Goal: Communication & Community: Answer question/provide support

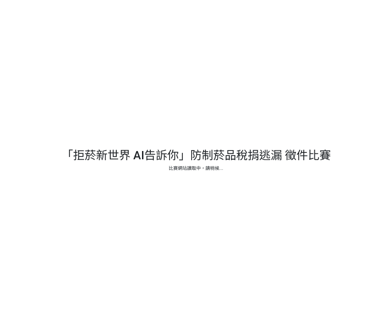
select select "vote"
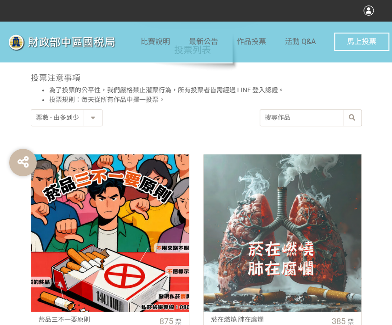
scroll to position [321, 0]
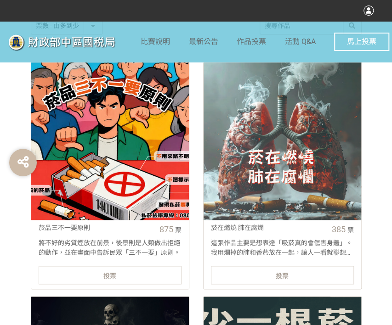
click at [141, 274] on div "投票" at bounding box center [110, 275] width 143 height 18
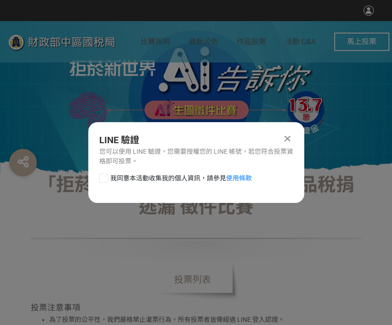
click at [104, 177] on div at bounding box center [103, 177] width 9 height 9
checkbox input "true"
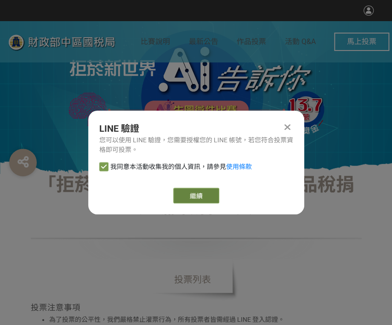
click at [201, 195] on link "繼續" at bounding box center [196, 196] width 46 height 16
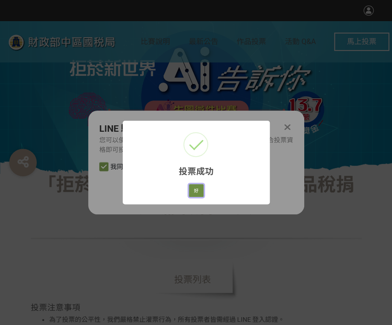
click at [199, 191] on button "好" at bounding box center [196, 190] width 15 height 13
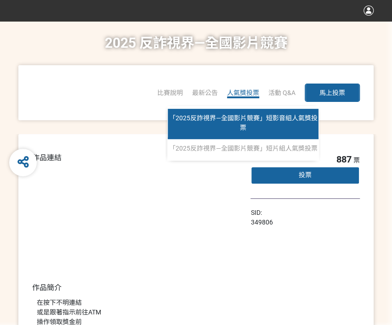
click at [241, 125] on span "「2025反詐視界—全國影片競賽」短影音組人氣獎投票" at bounding box center [243, 122] width 148 height 17
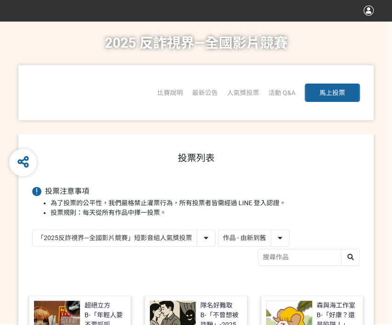
click at [272, 236] on select "作品 - 由新到舊 作品 - 由舊到新 票數 - 由多到少 票數 - 由少到多" at bounding box center [253, 238] width 71 height 16
select select "vote"
click at [218, 230] on select "作品 - 由新到舊 作品 - 由舊到新 票數 - 由多到少 票數 - 由少到多" at bounding box center [253, 238] width 71 height 16
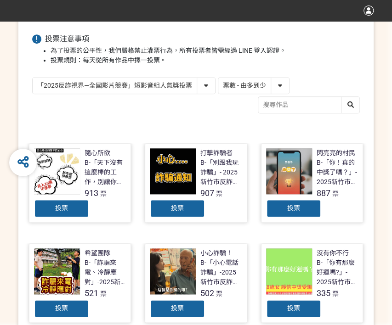
scroll to position [184, 0]
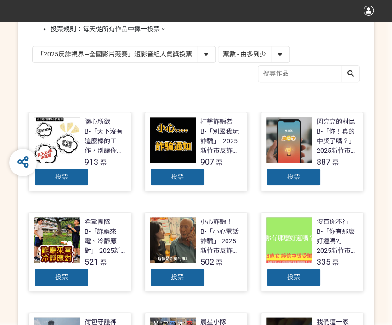
click at [189, 180] on div "投票" at bounding box center [177, 177] width 55 height 18
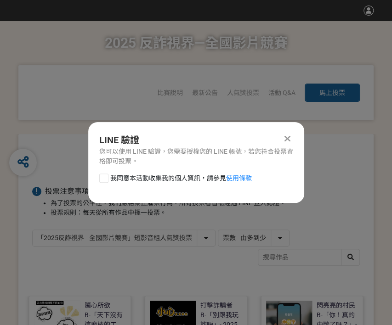
scroll to position [0, 0]
click at [105, 179] on div at bounding box center [103, 177] width 9 height 9
checkbox input "true"
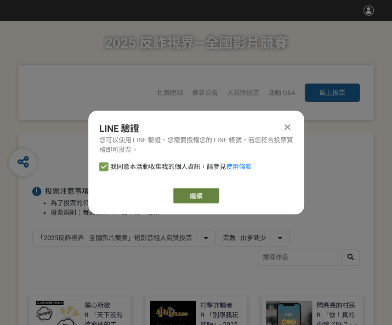
click at [185, 192] on link "繼續" at bounding box center [196, 196] width 46 height 16
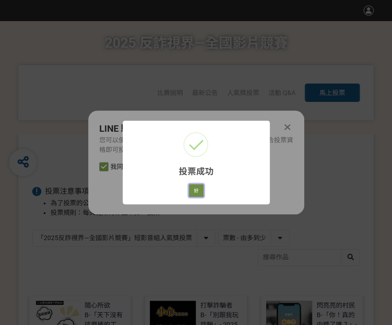
click at [194, 190] on button "好" at bounding box center [196, 190] width 15 height 13
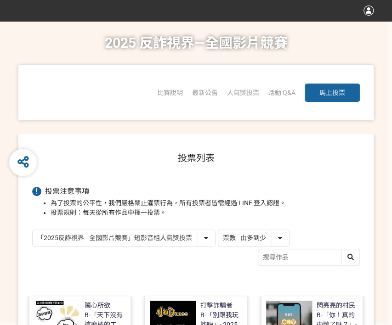
scroll to position [141, 0]
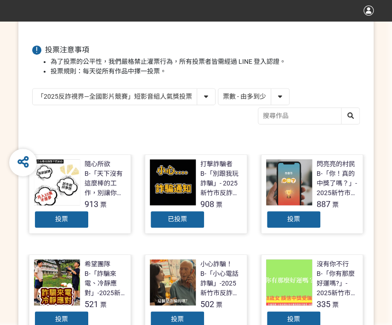
click at [131, 92] on select "「2025反詐視界—全國影片競賽」短影音組人氣獎投票 「2025反詐視界—全國影片競賽」短片組人氣獎投票" at bounding box center [124, 97] width 182 height 16
select select "13146"
click at [33, 89] on select "「2025反詐視界—全國影片競賽」短影音組人氣獎投票 「2025反詐視界—全國影片競賽」短片組人氣獎投票" at bounding box center [124, 97] width 182 height 16
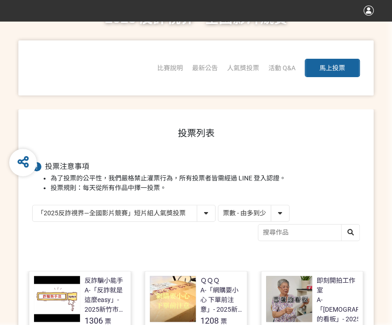
scroll to position [46, 0]
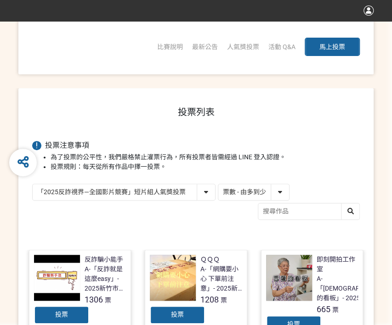
click at [193, 313] on div "投票" at bounding box center [177, 315] width 55 height 18
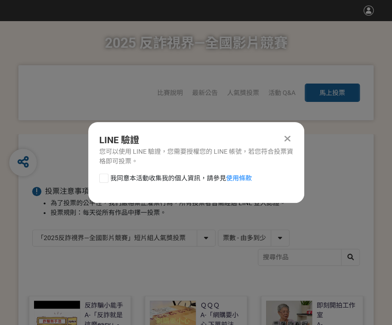
drag, startPoint x: 102, startPoint y: 177, endPoint x: 140, endPoint y: 185, distance: 38.9
click at [103, 177] on div at bounding box center [103, 177] width 9 height 9
checkbox input "true"
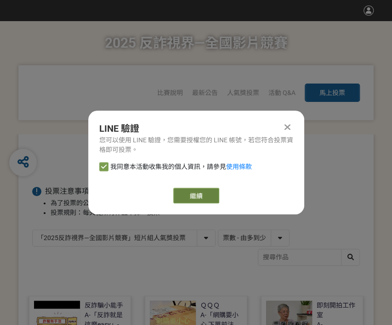
click at [209, 195] on link "繼續" at bounding box center [196, 196] width 46 height 16
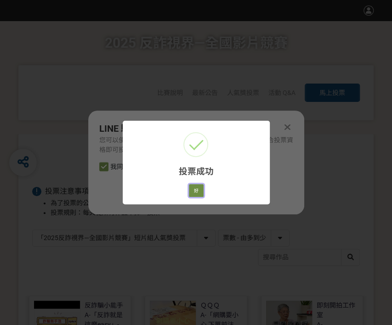
click at [194, 195] on button "好" at bounding box center [196, 190] width 15 height 13
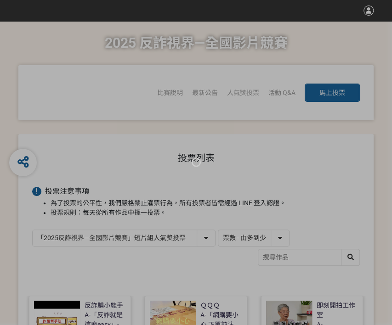
scroll to position [45, 0]
